Goal: Information Seeking & Learning: Check status

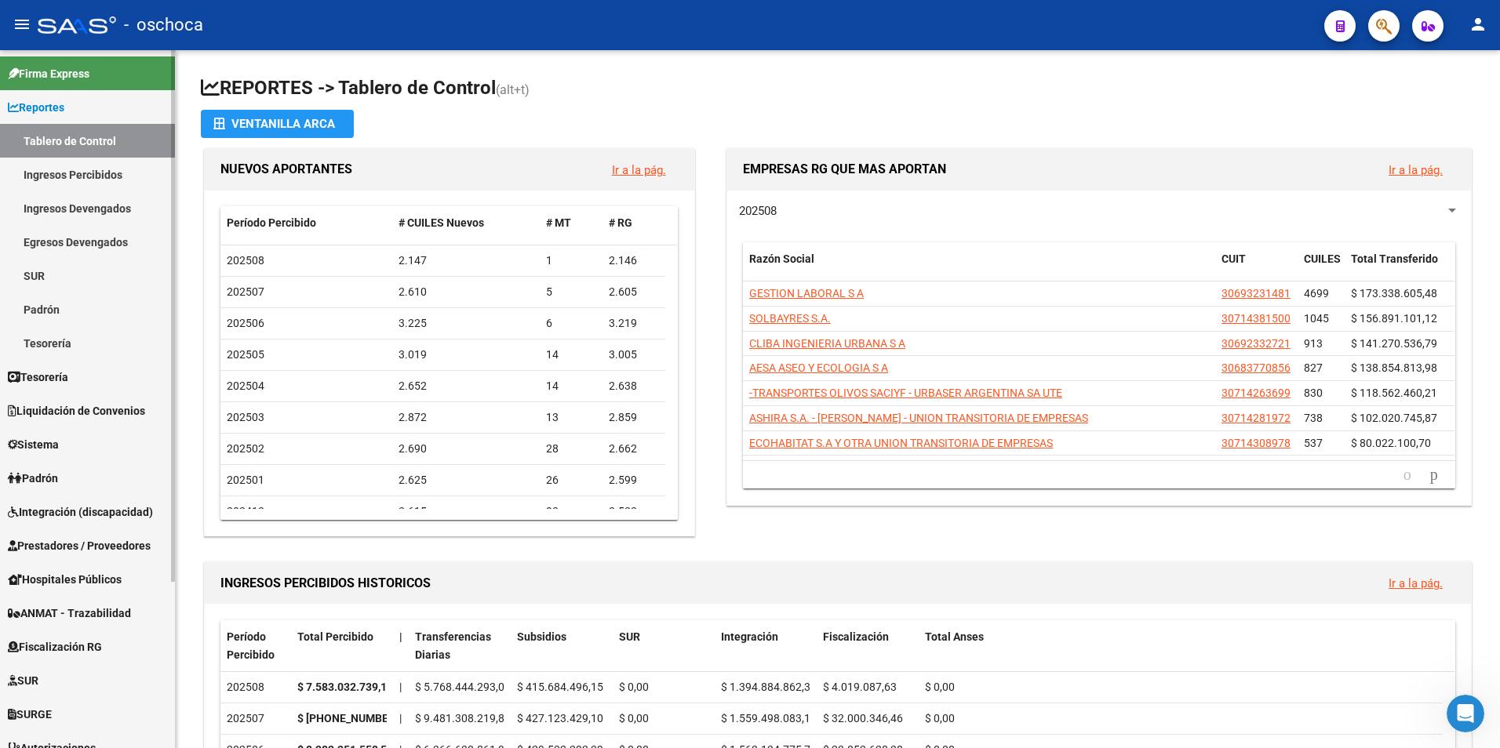
click at [71, 643] on span "Fiscalización RG" at bounding box center [55, 646] width 94 height 17
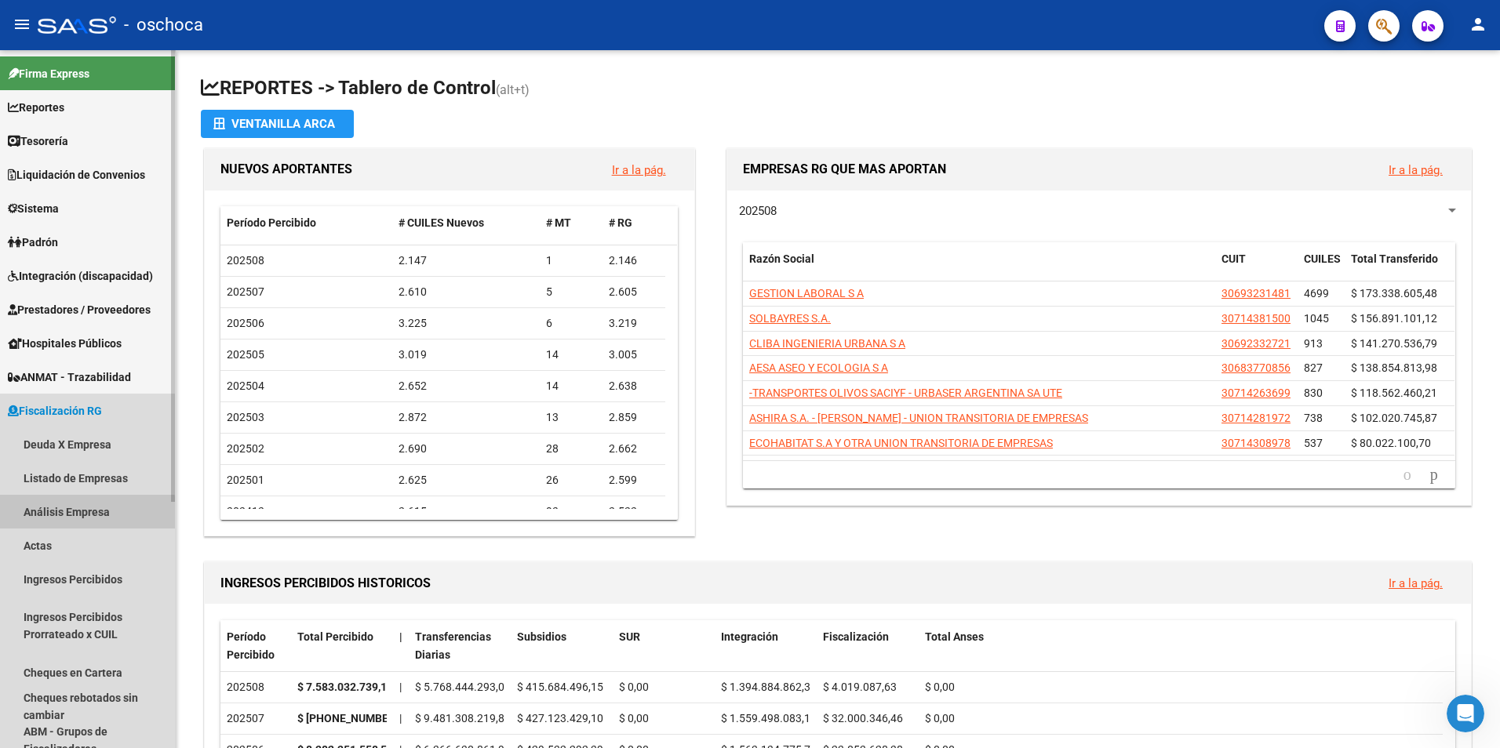
click at [50, 516] on link "Análisis Empresa" at bounding box center [87, 512] width 175 height 34
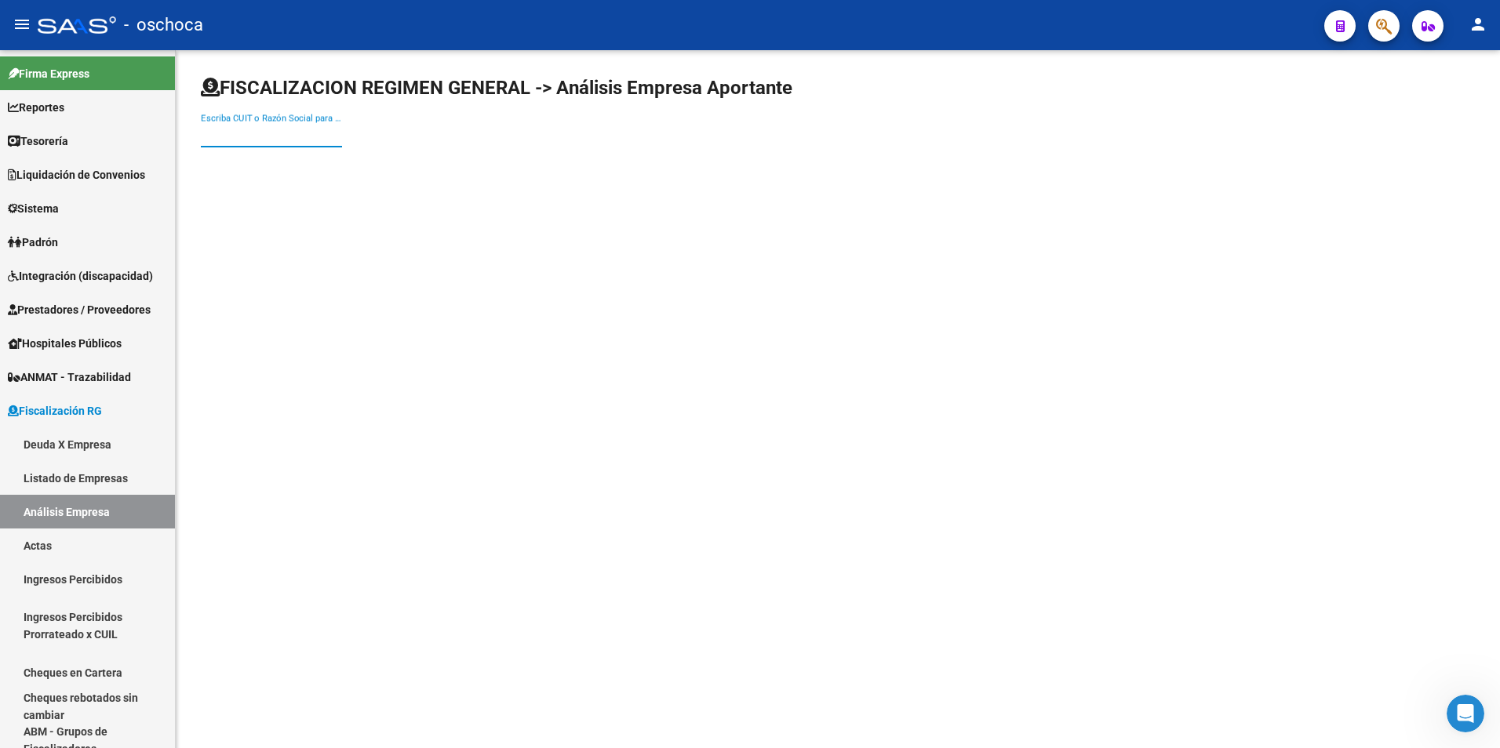
click at [241, 137] on input "Escriba CUIT o Razón Social para buscar" at bounding box center [271, 135] width 141 height 14
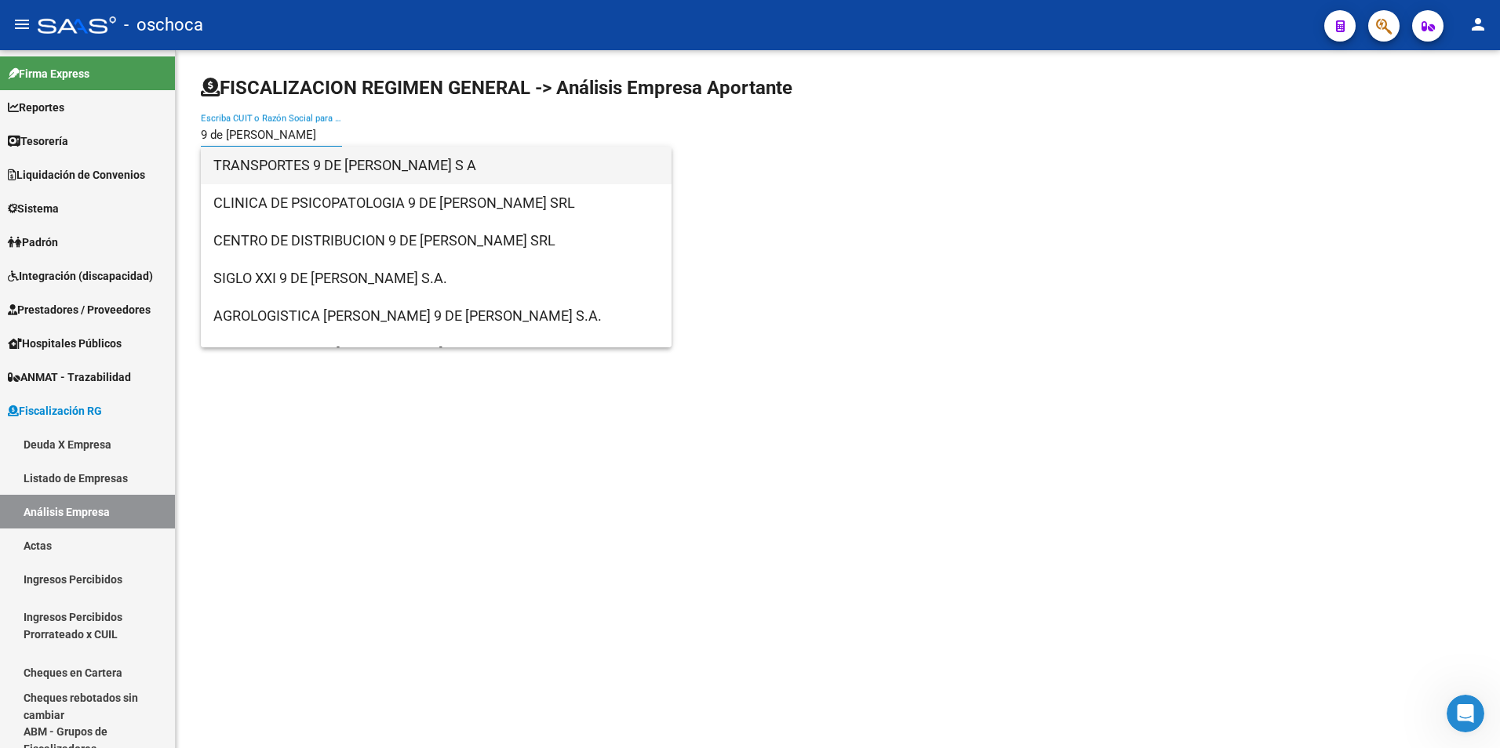
type input "9 de [PERSON_NAME]"
click at [282, 167] on span "TRANSPORTES 9 DE [PERSON_NAME] S A" at bounding box center [436, 166] width 446 height 38
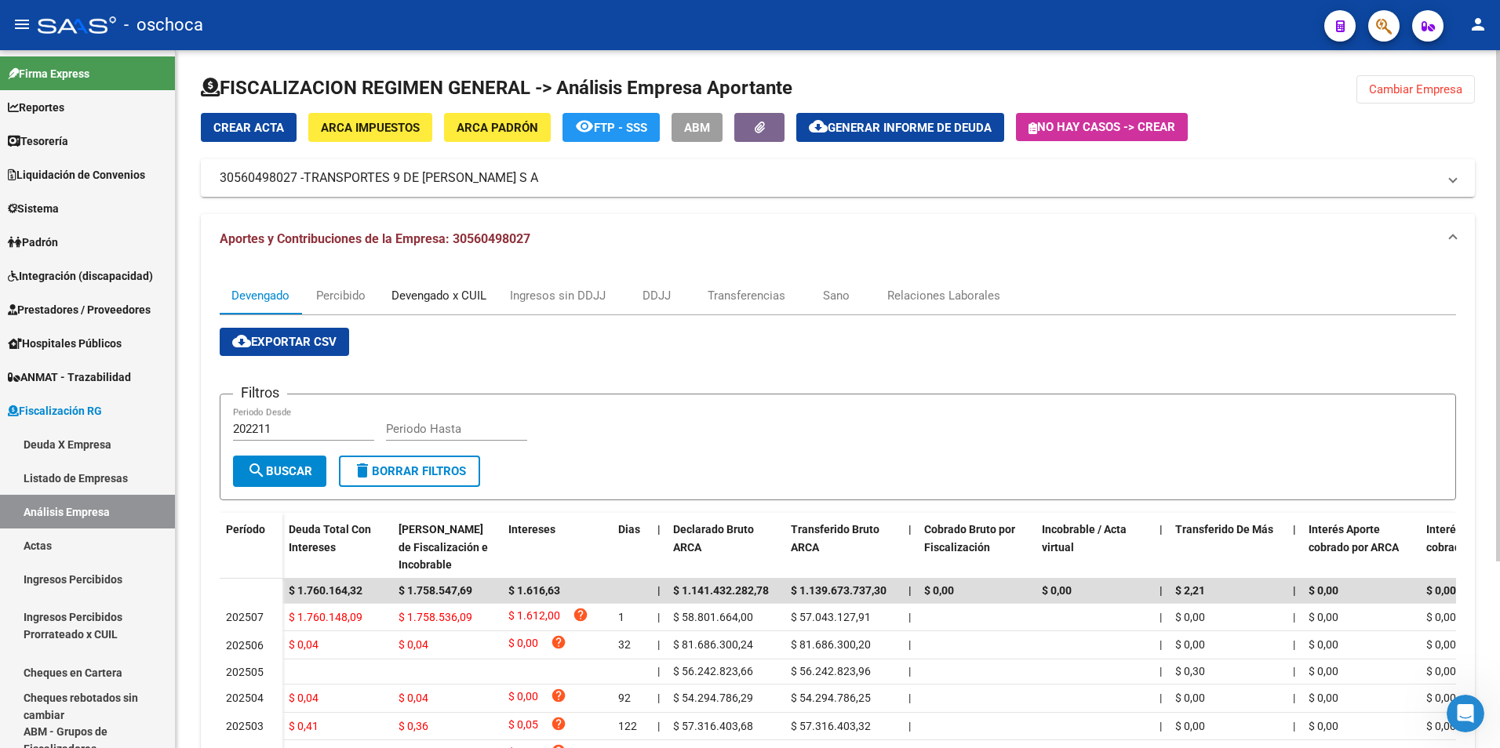
click at [420, 300] on div "Devengado x CUIL" at bounding box center [438, 295] width 95 height 17
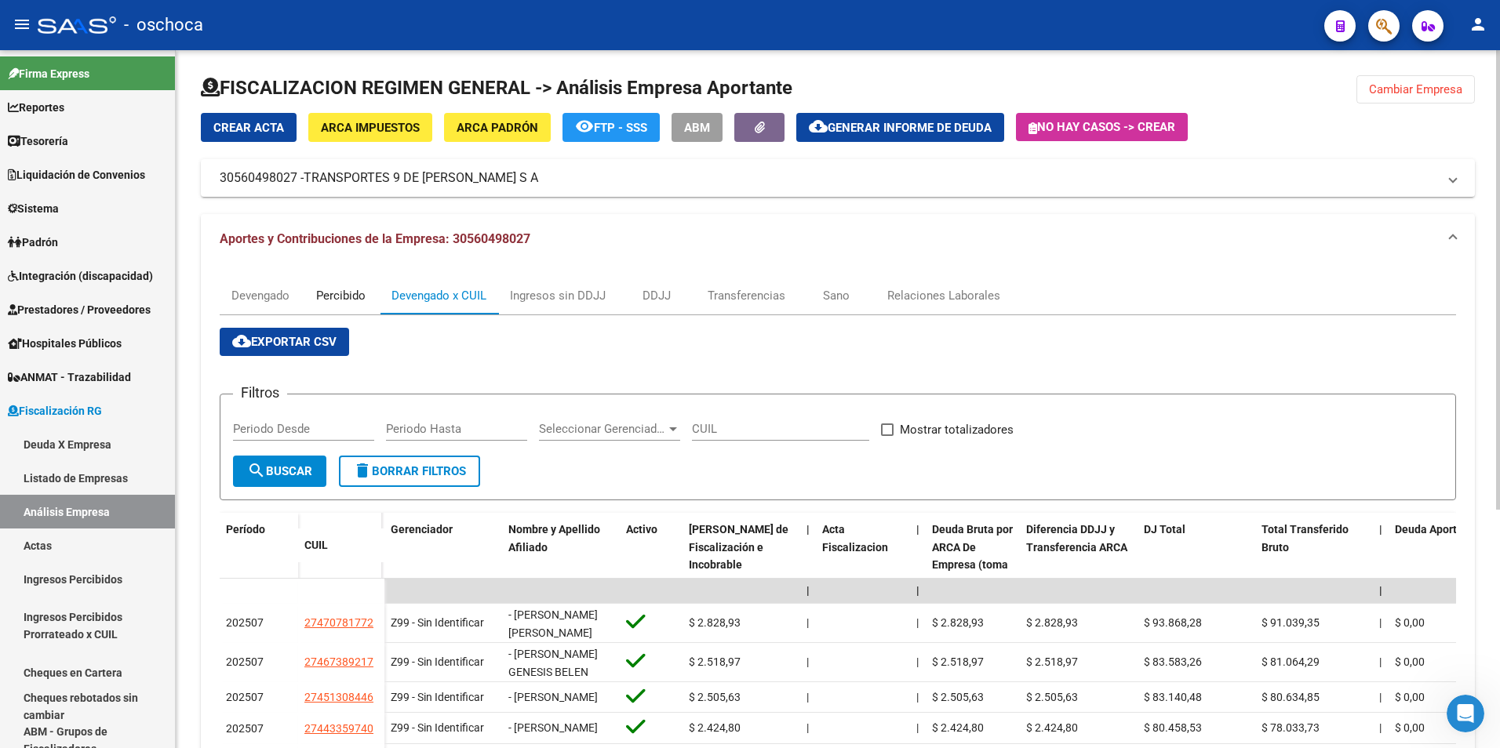
click at [338, 289] on div "Percibido" at bounding box center [340, 295] width 49 height 17
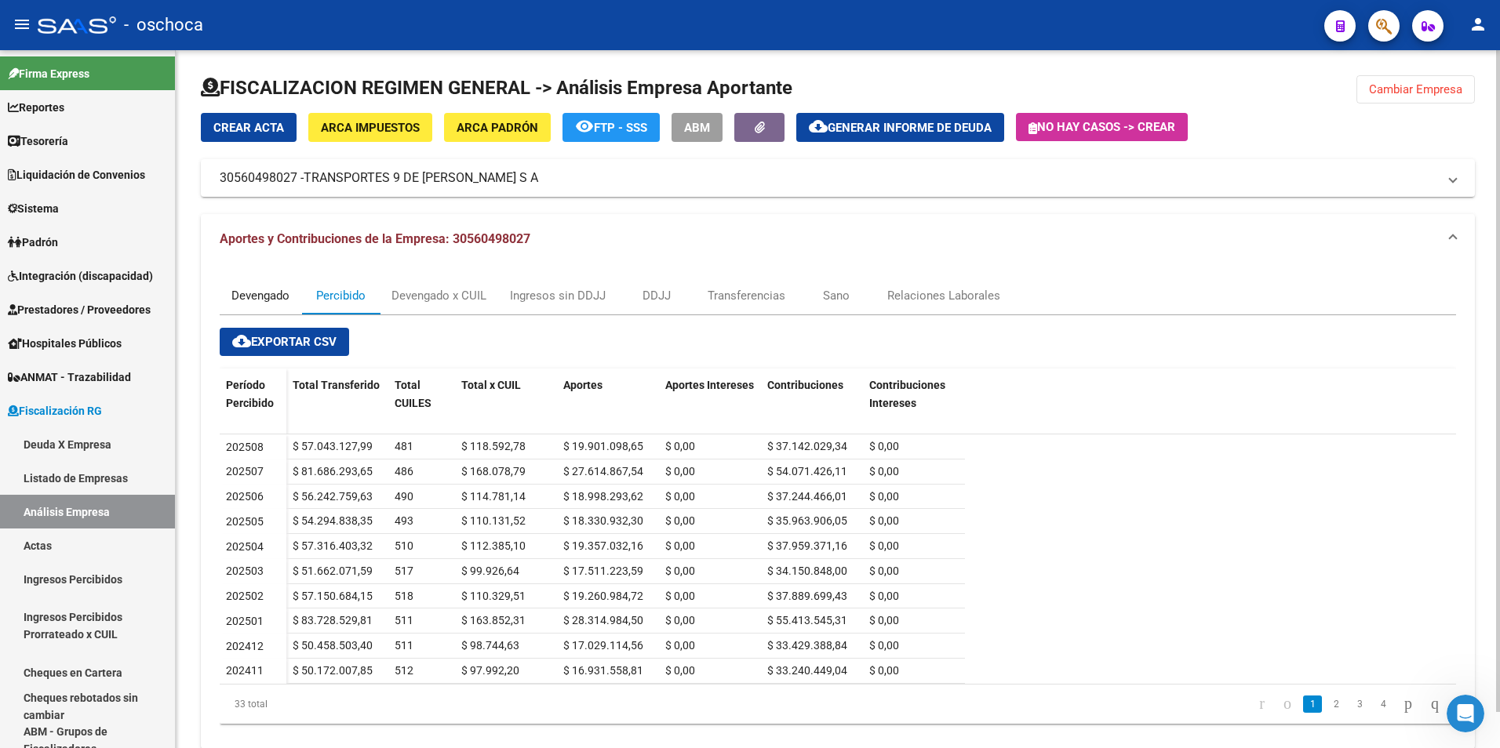
click at [261, 298] on div "Devengado" at bounding box center [260, 295] width 58 height 17
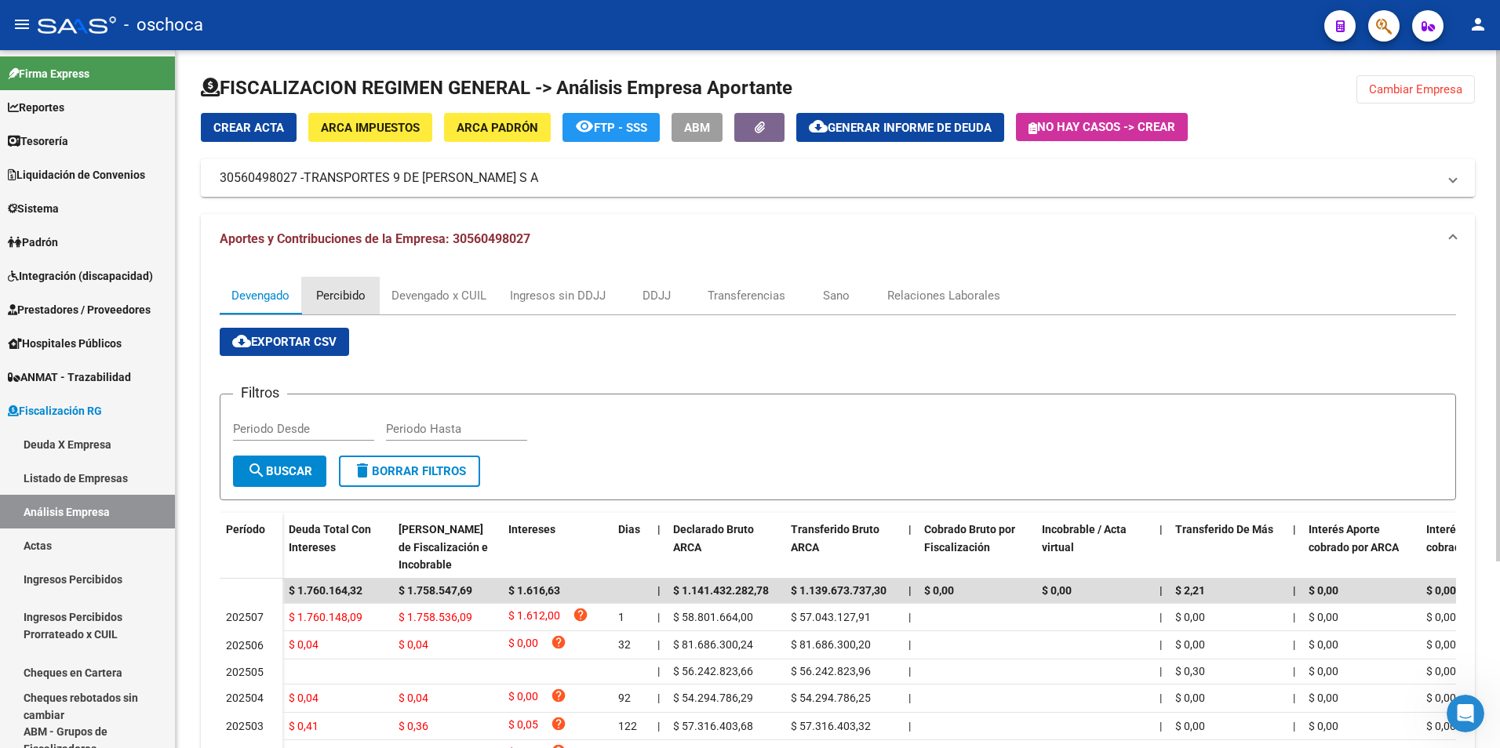
click at [335, 294] on div "Percibido" at bounding box center [340, 295] width 49 height 17
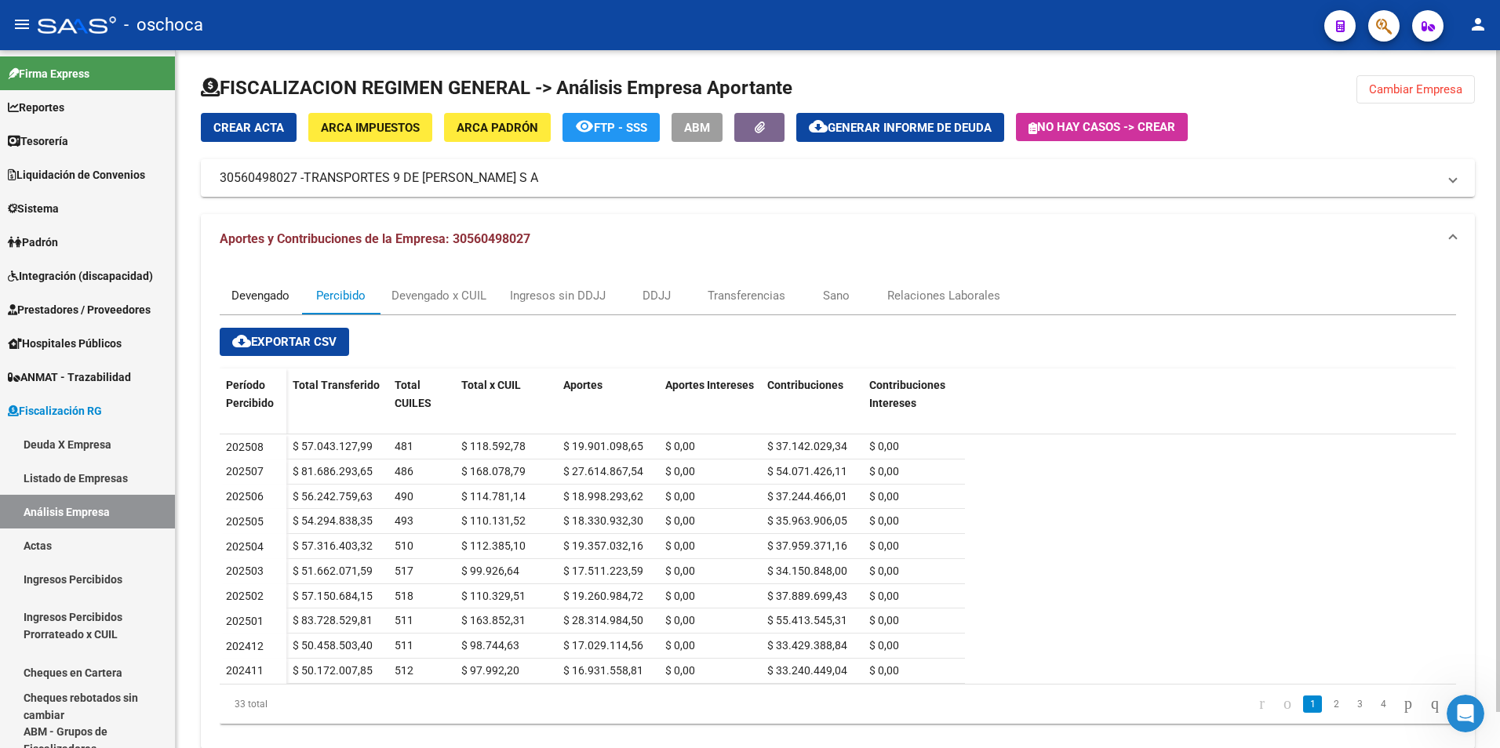
click at [264, 295] on div "Devengado" at bounding box center [260, 295] width 58 height 17
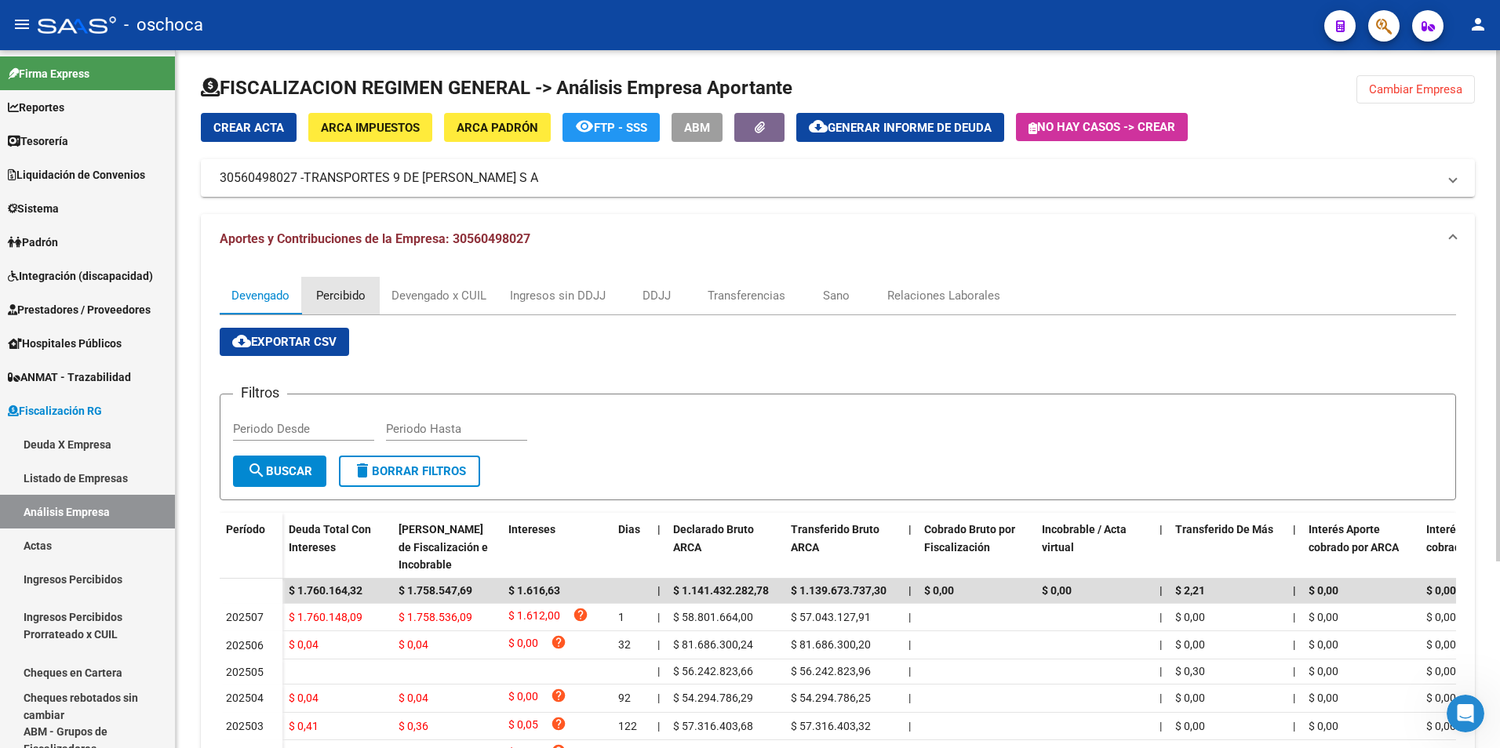
click at [340, 299] on div "Percibido" at bounding box center [340, 295] width 49 height 17
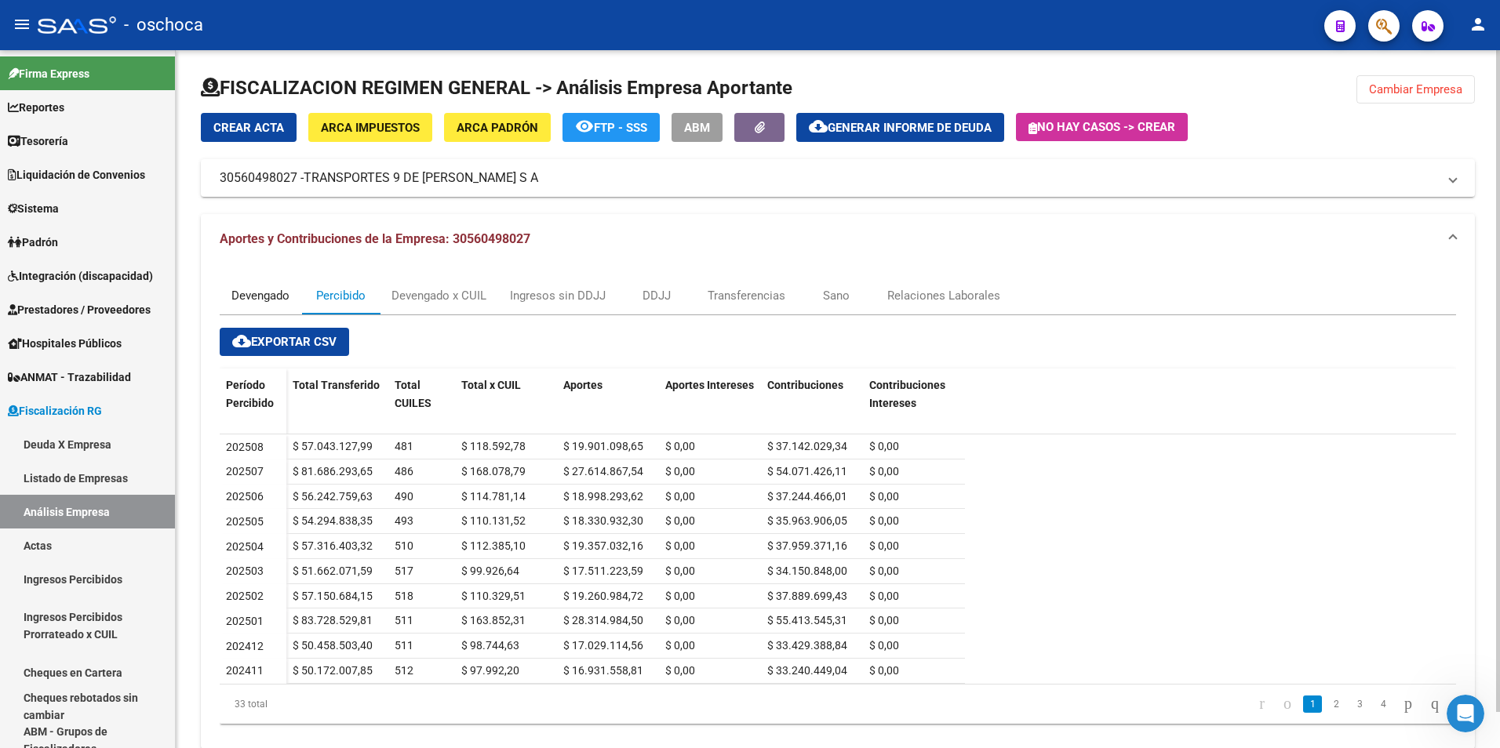
click at [258, 300] on div "Devengado" at bounding box center [260, 295] width 58 height 17
